Goal: Information Seeking & Learning: Find specific page/section

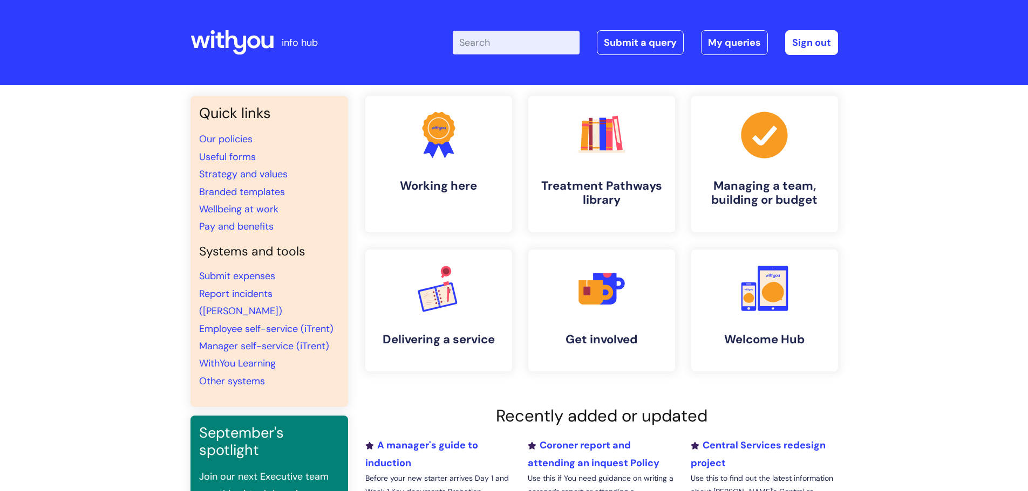
click at [515, 47] on input "Enter your search term here..." at bounding box center [516, 43] width 127 height 24
type input "i"
type input "system changes"
click button "Search" at bounding box center [0, 0] width 0 height 0
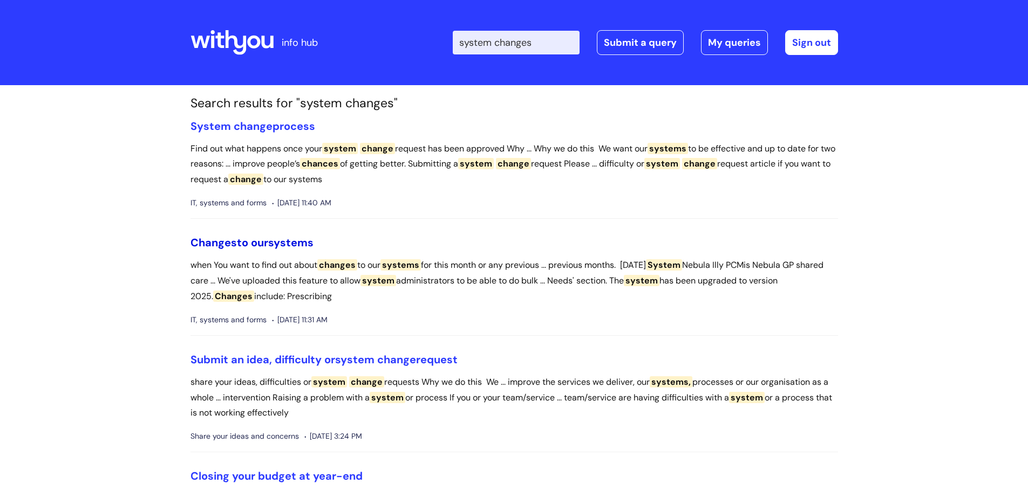
click at [289, 239] on span "systems" at bounding box center [290, 243] width 45 height 14
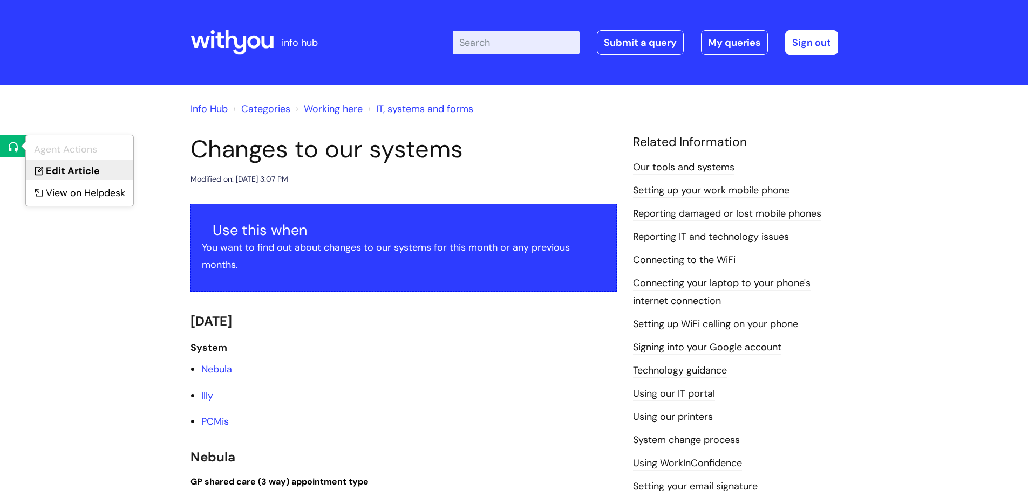
click at [61, 162] on link "Edit Article" at bounding box center [79, 170] width 107 height 20
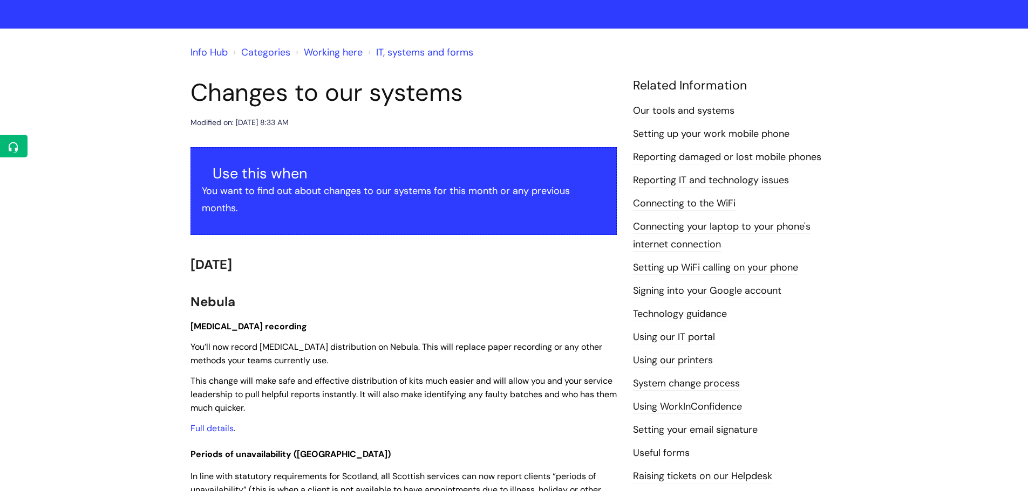
scroll to position [54, 0]
